Goal: Task Accomplishment & Management: Use online tool/utility

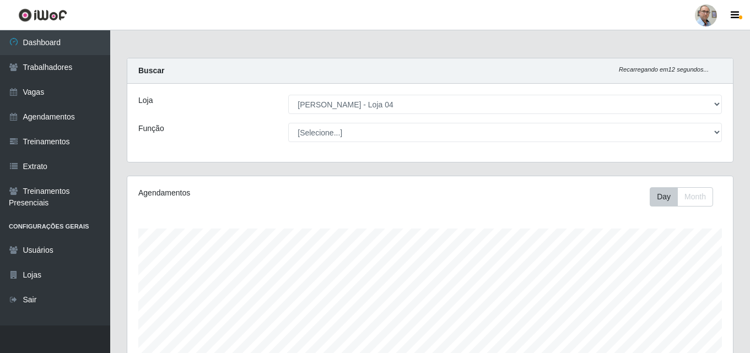
select select "251"
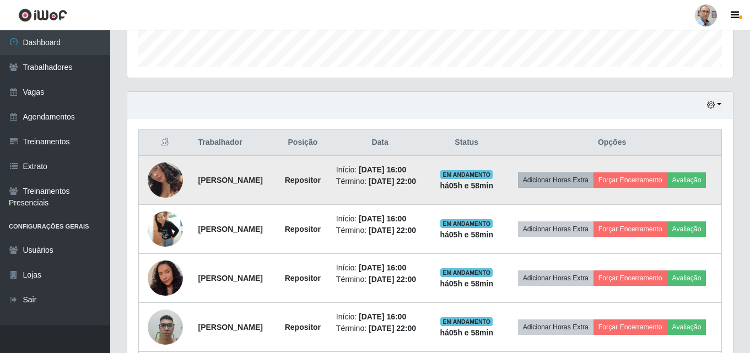
scroll to position [304, 0]
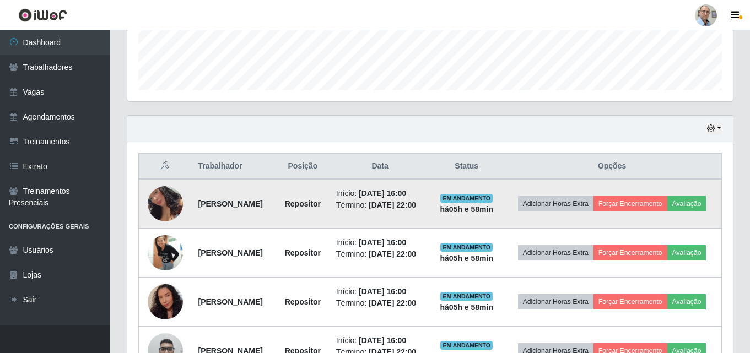
click at [155, 203] on img at bounding box center [165, 203] width 35 height 69
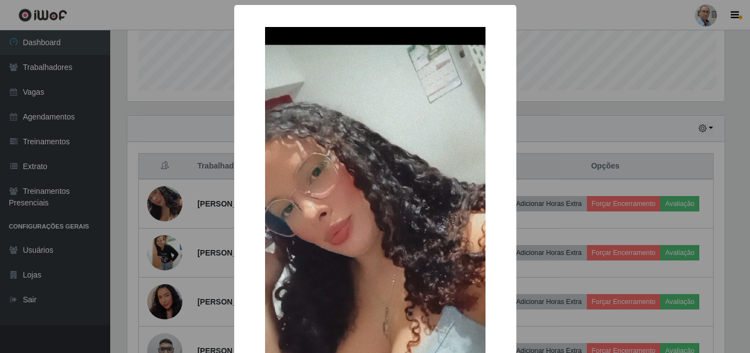
scroll to position [229, 600]
click at [600, 157] on div "× OK Cancel" at bounding box center [376, 176] width 753 height 353
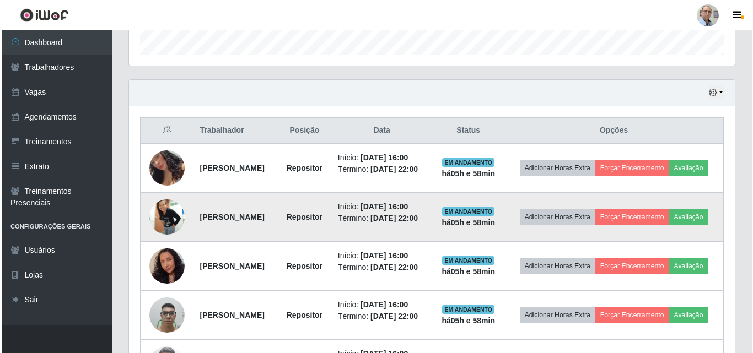
scroll to position [359, 0]
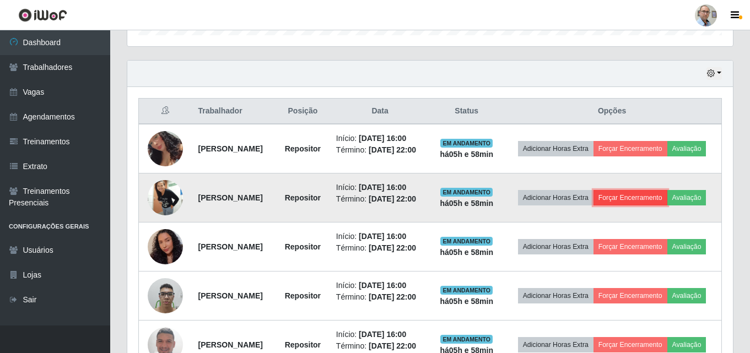
click at [667, 200] on button "Forçar Encerramento" at bounding box center [631, 197] width 74 height 15
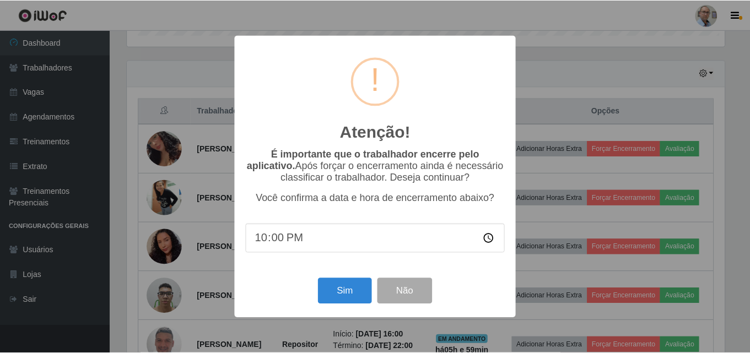
scroll to position [229, 600]
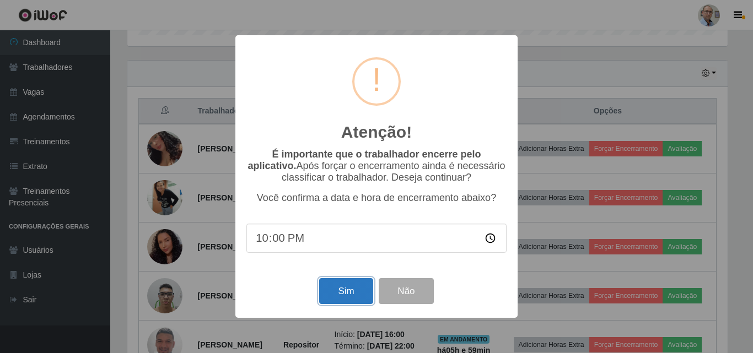
click at [336, 292] on button "Sim" at bounding box center [345, 291] width 53 height 26
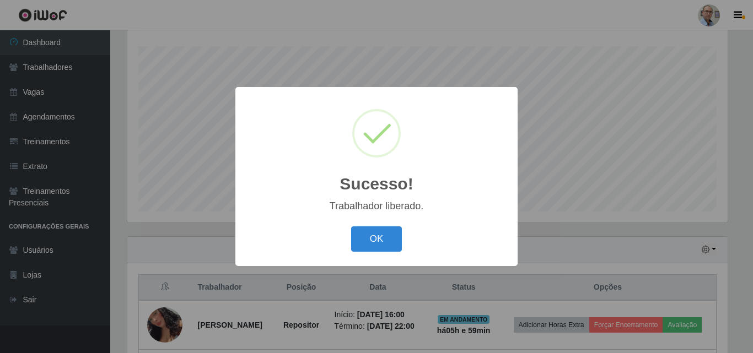
click at [558, 154] on div "Sucesso! × Trabalhador liberado. OK Cancel" at bounding box center [376, 176] width 753 height 353
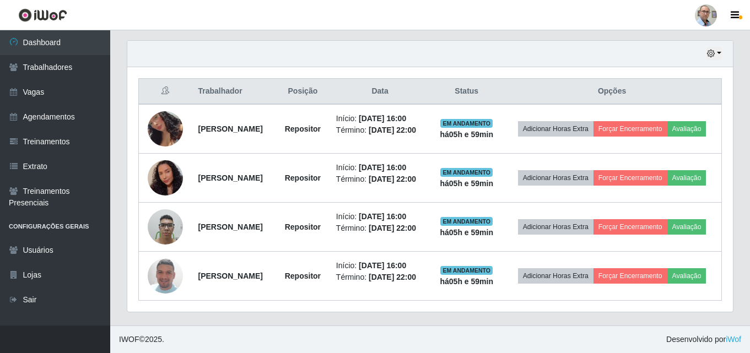
scroll to position [412, 0]
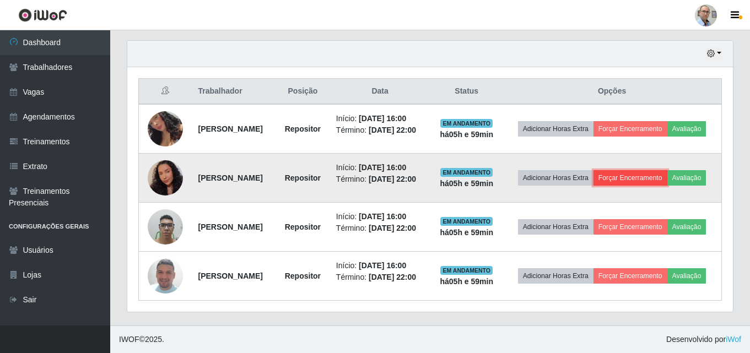
click at [667, 170] on button "Forçar Encerramento" at bounding box center [631, 177] width 74 height 15
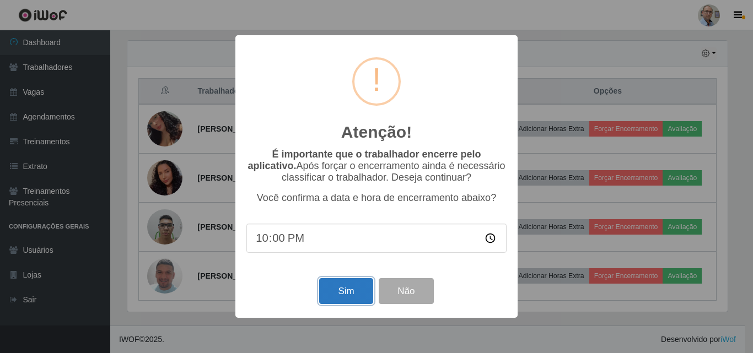
click at [338, 292] on button "Sim" at bounding box center [345, 291] width 53 height 26
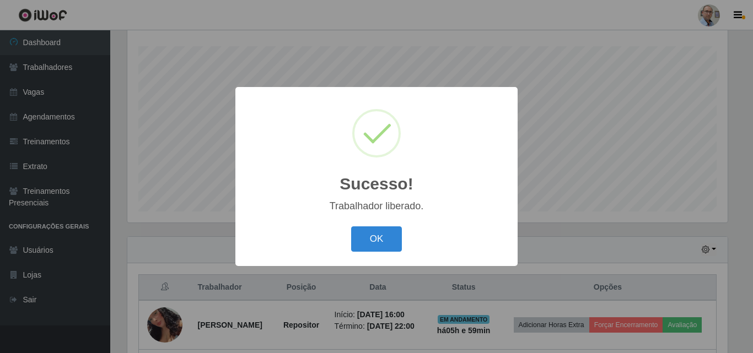
click at [580, 299] on div "Sucesso! × Trabalhador liberado. OK Cancel" at bounding box center [376, 176] width 753 height 353
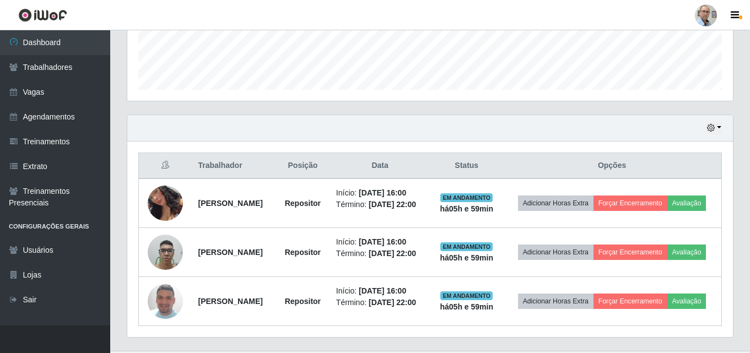
scroll to position [348, 0]
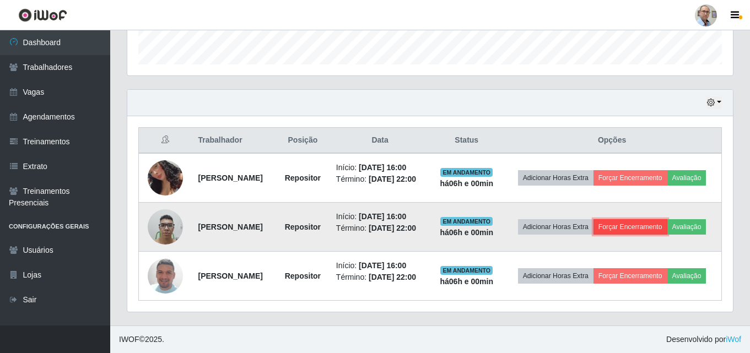
click at [664, 219] on button "Forçar Encerramento" at bounding box center [631, 226] width 74 height 15
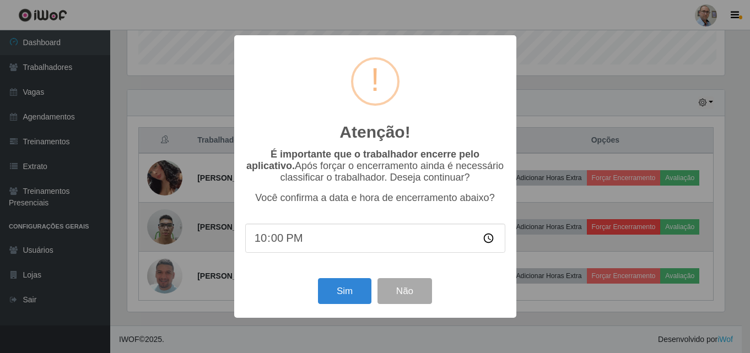
scroll to position [229, 600]
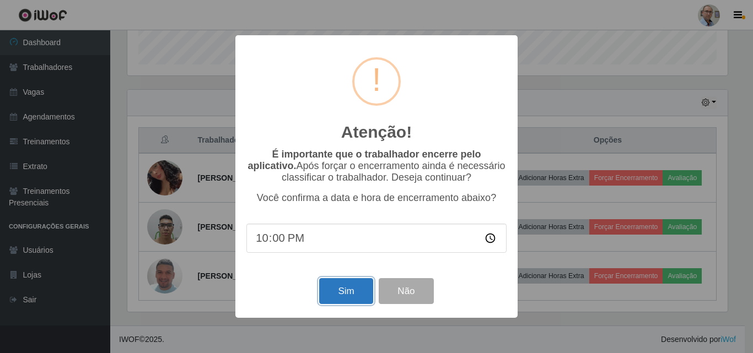
click at [348, 294] on button "Sim" at bounding box center [345, 291] width 53 height 26
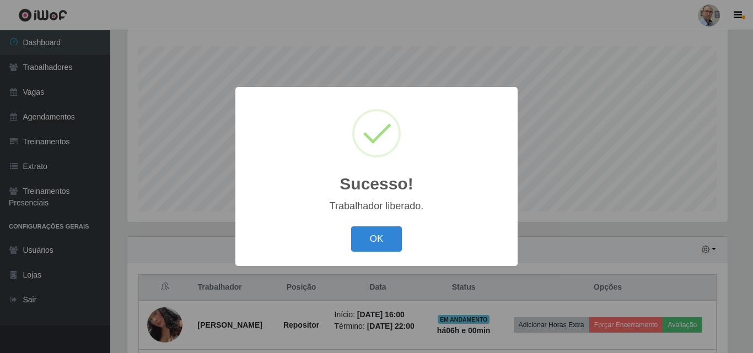
click at [668, 278] on div "Sucesso! × Trabalhador liberado. OK Cancel" at bounding box center [376, 176] width 753 height 353
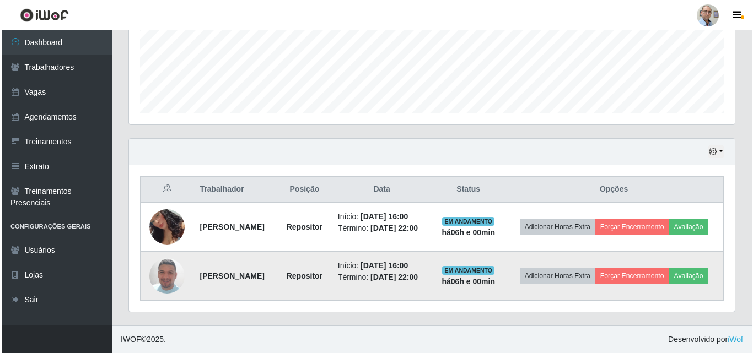
scroll to position [297, 0]
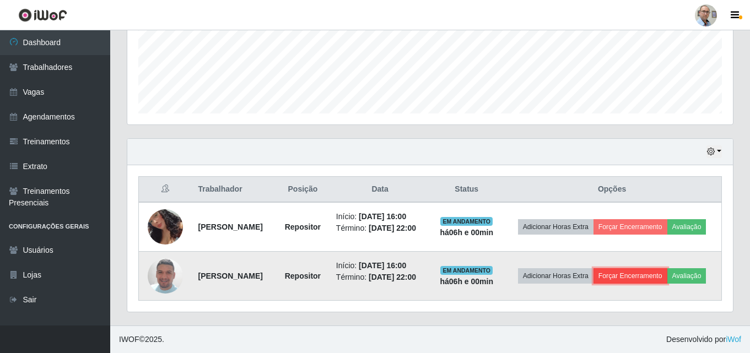
click at [667, 268] on button "Forçar Encerramento" at bounding box center [631, 275] width 74 height 15
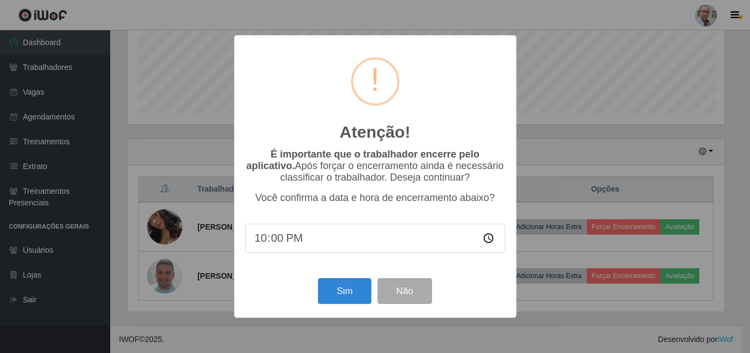
scroll to position [229, 600]
click at [354, 302] on button "Sim" at bounding box center [345, 291] width 53 height 26
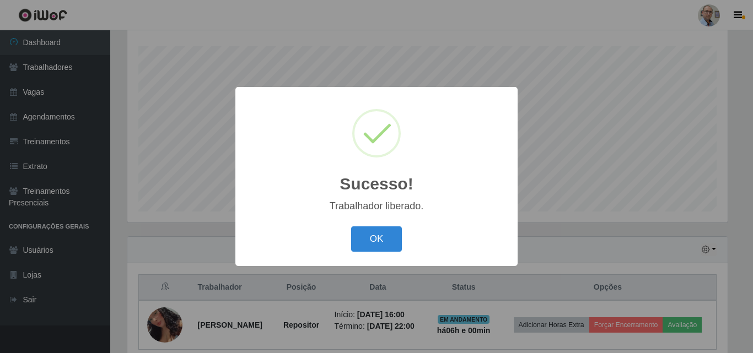
click at [627, 258] on div "Sucesso! × Trabalhador liberado. OK Cancel" at bounding box center [376, 176] width 753 height 353
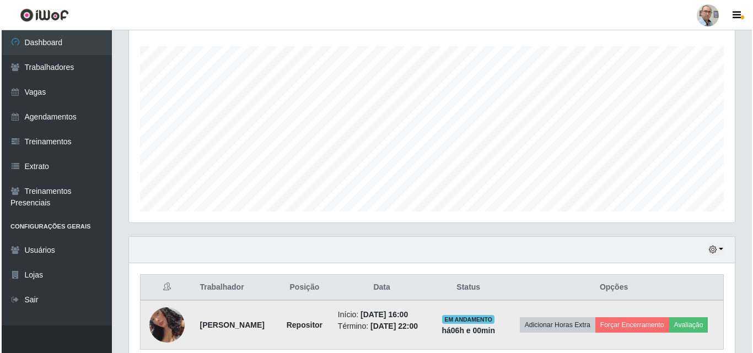
scroll to position [231, 0]
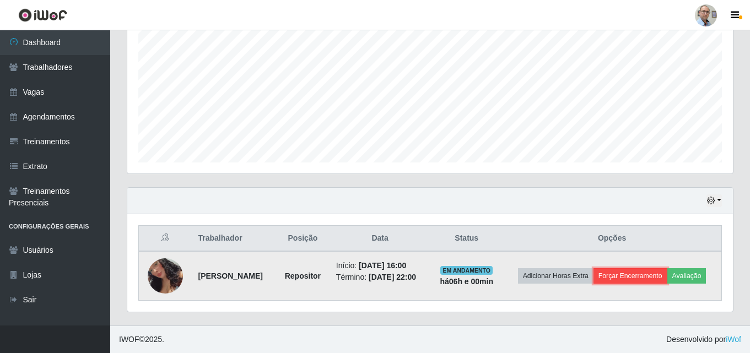
click at [630, 279] on button "Forçar Encerramento" at bounding box center [631, 275] width 74 height 15
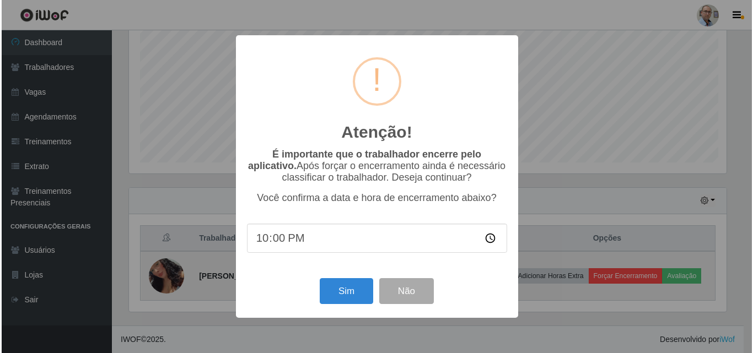
scroll to position [0, 0]
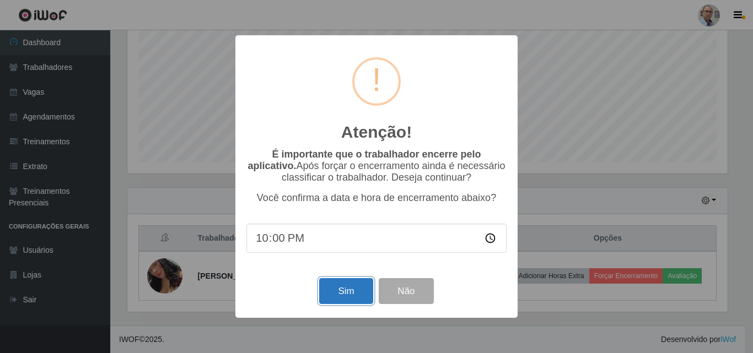
click at [355, 295] on button "Sim" at bounding box center [345, 291] width 53 height 26
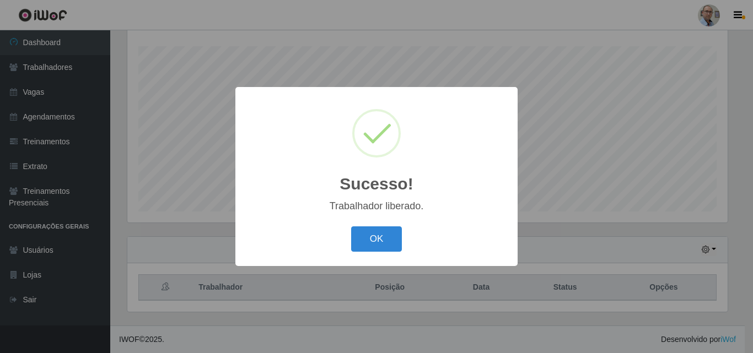
click at [355, 295] on div "Sucesso! × Trabalhador liberado. OK Cancel" at bounding box center [376, 176] width 753 height 353
